Goal: Information Seeking & Learning: Check status

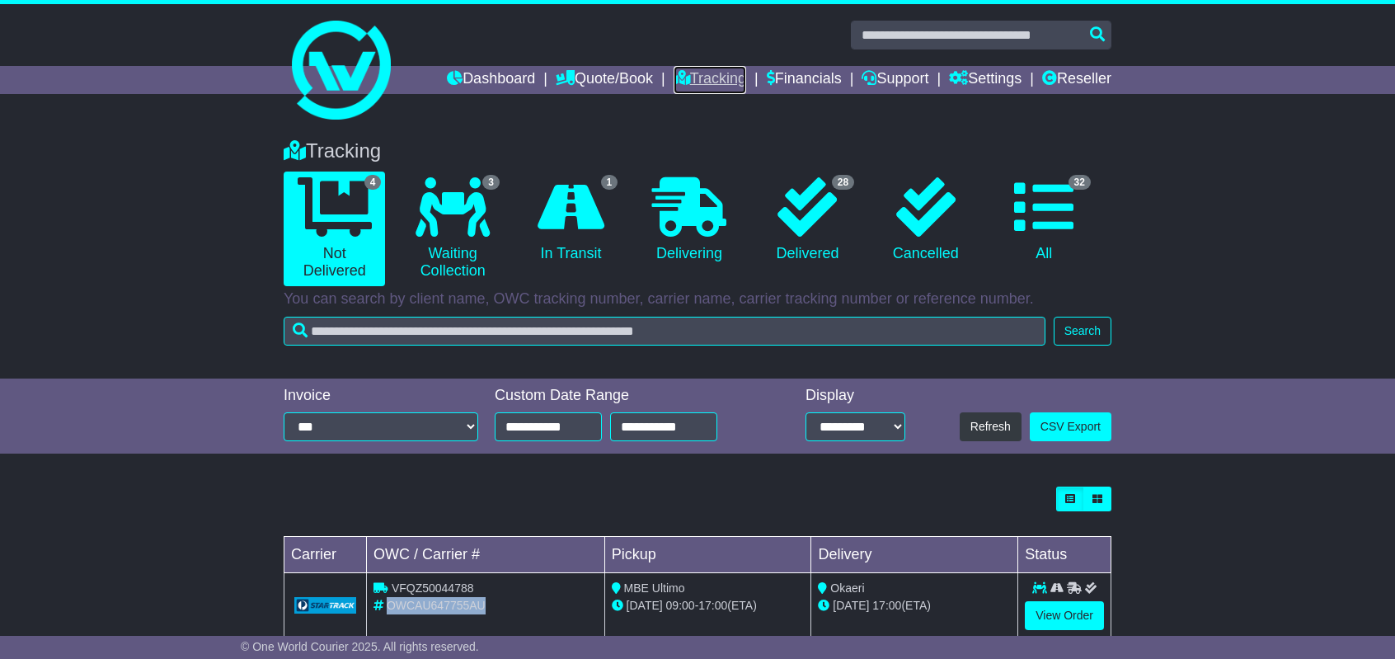
click at [689, 82] on link "Tracking" at bounding box center [710, 80] width 73 height 28
click at [429, 602] on span "OWCAU647841AU" at bounding box center [436, 605] width 99 height 13
click at [429, 605] on span "OWCAU647841AU" at bounding box center [436, 605] width 99 height 13
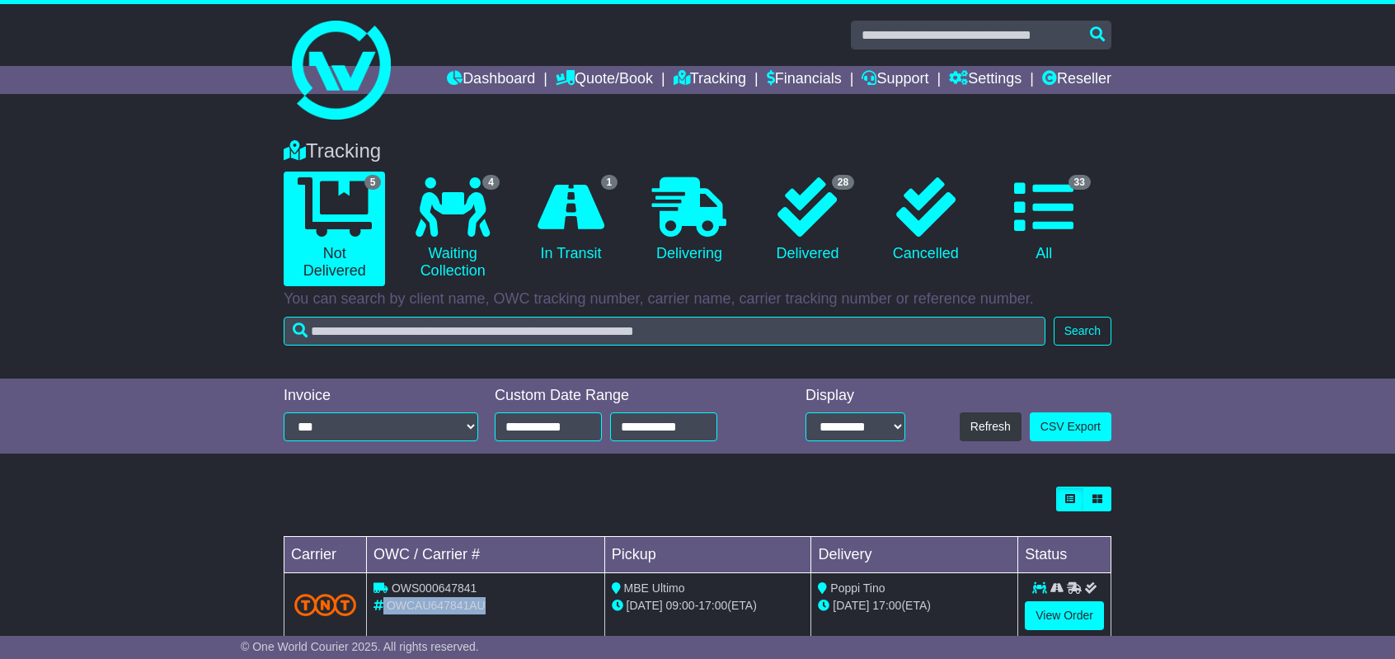
copy tr "OWCAU647841AU"
